Goal: Task Accomplishment & Management: Manage account settings

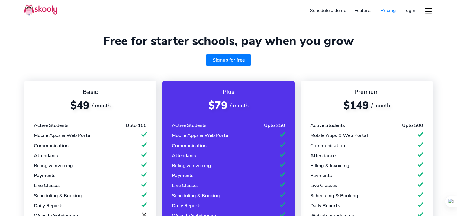
select select "en"
select select "44"
select select "[GEOGRAPHIC_DATA]"
select select "Europe/[GEOGRAPHIC_DATA]"
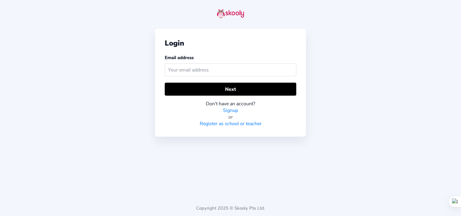
click at [244, 67] on input "text" at bounding box center [231, 69] width 132 height 13
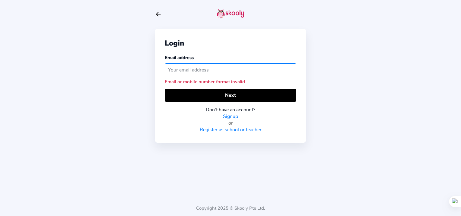
paste input "info@eduraonlineschool.com"
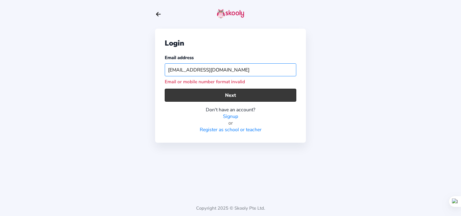
type input "info@eduraonlineschool.com"
click at [207, 95] on button "Next" at bounding box center [231, 95] width 132 height 13
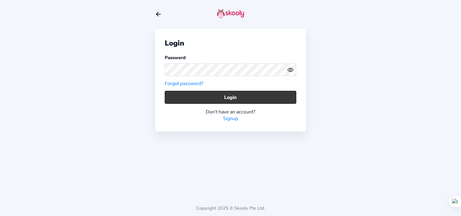
click at [275, 94] on button "Login" at bounding box center [231, 97] width 132 height 13
